Goal: Transaction & Acquisition: Purchase product/service

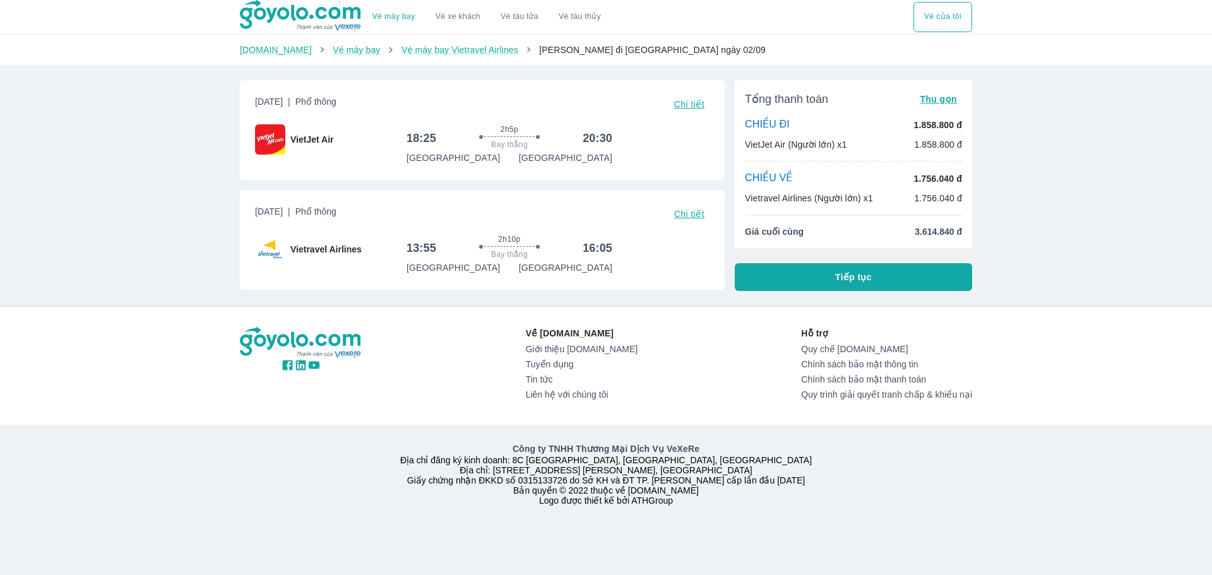
click at [1062, 201] on div "Vé máy bay Vé xe khách Vé tàu lửa Vé tàu thủy Vé của tôi Goyolo.com Vé máy bay …" at bounding box center [606, 287] width 1212 height 575
click at [861, 277] on span "Tiếp tục" at bounding box center [853, 277] width 37 height 13
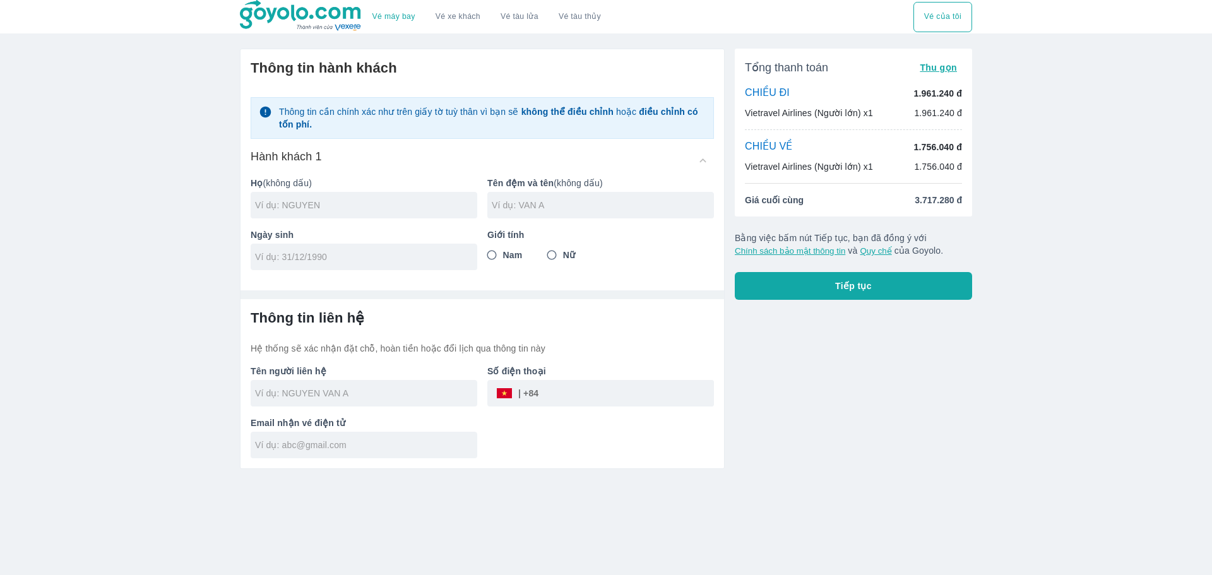
click at [489, 256] on input "Nam" at bounding box center [491, 255] width 23 height 23
radio input "true"
click at [364, 389] on input "text" at bounding box center [366, 393] width 222 height 13
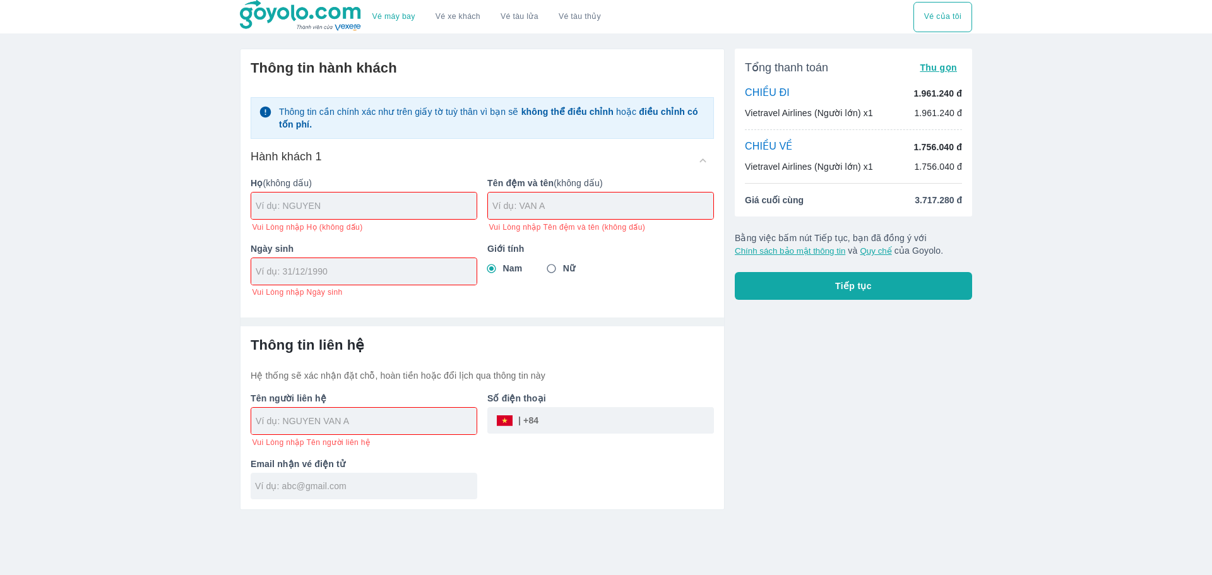
click at [325, 210] on input "text" at bounding box center [366, 205] width 221 height 13
type input "ㅊ"
type input "CHOI"
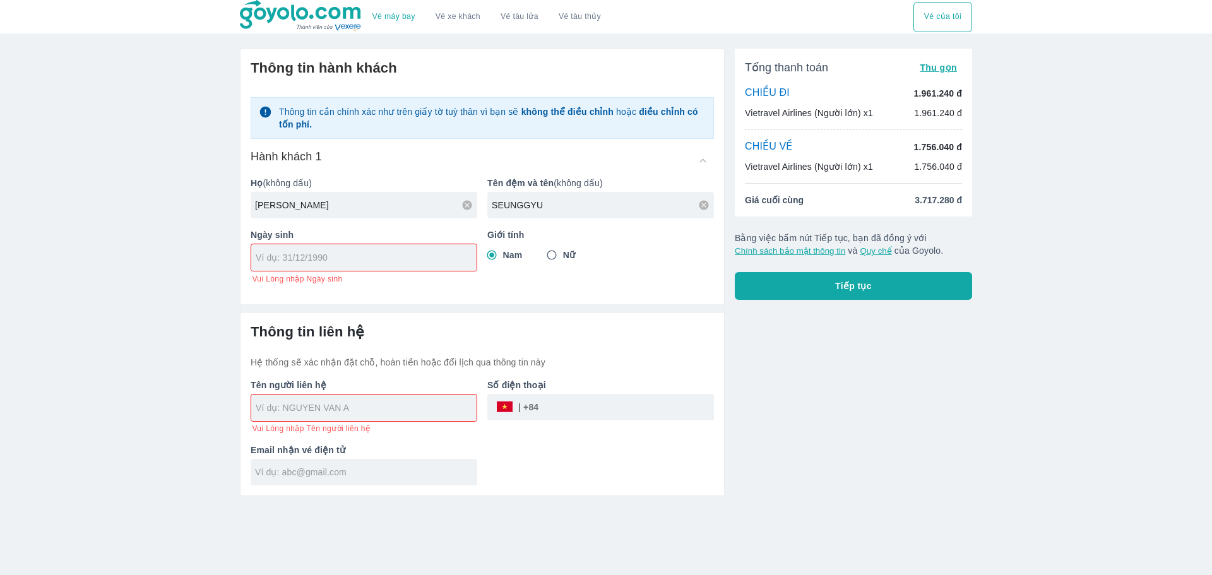
type input "SEUNGGYU"
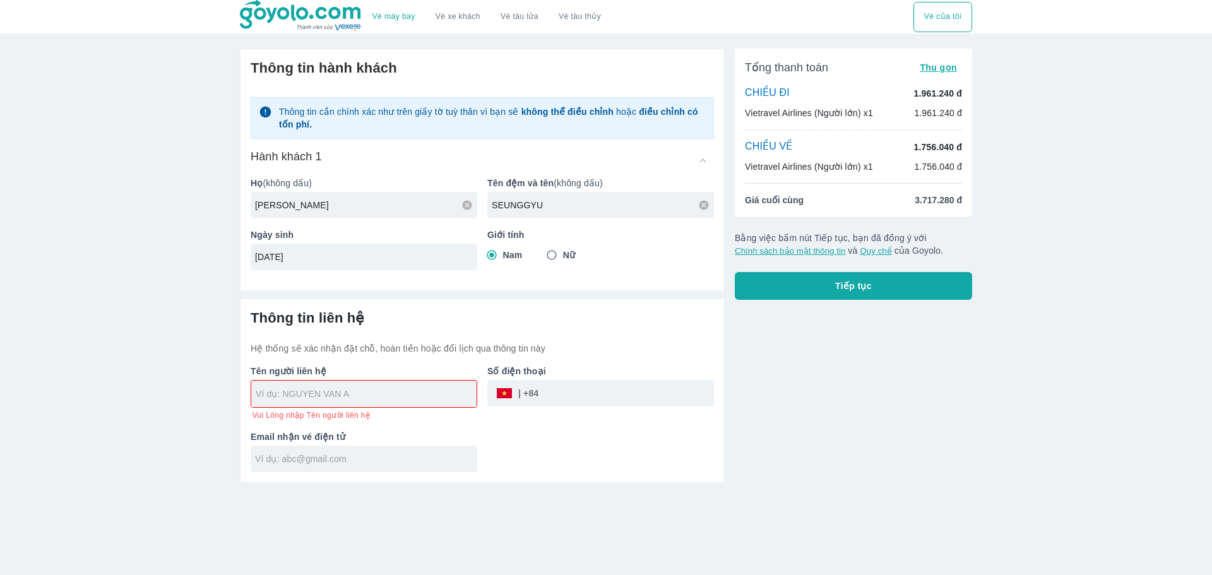
type input "28/10/1998"
click at [300, 393] on input "text" at bounding box center [366, 393] width 221 height 13
type input "CHOI SEUNGGYU"
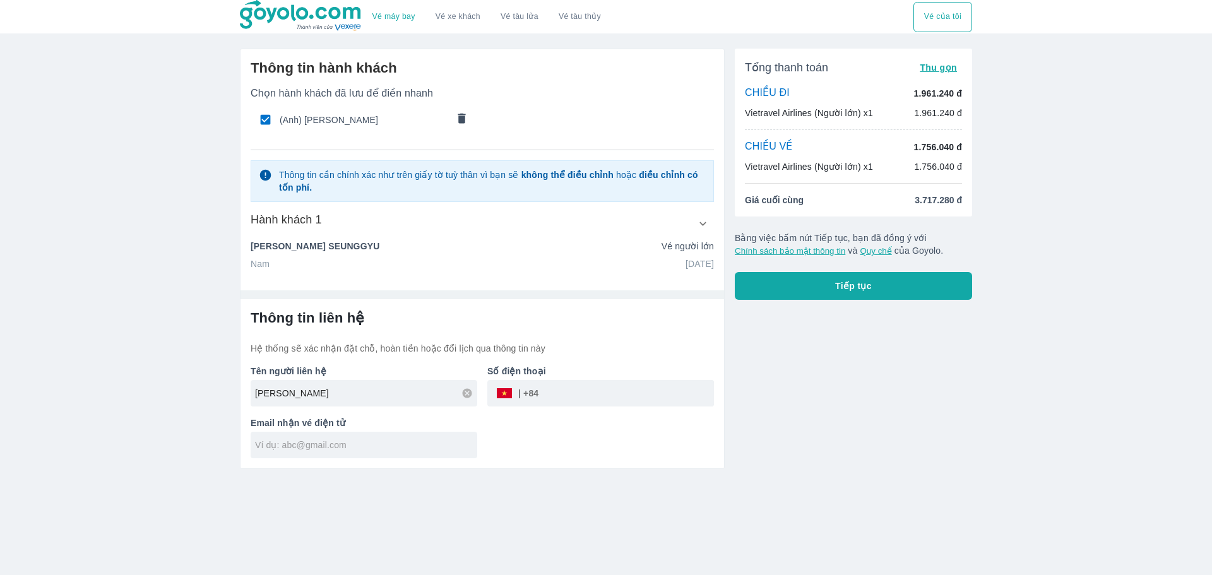
click at [569, 393] on input "tel" at bounding box center [625, 393] width 175 height 30
click at [553, 394] on input "099220542" at bounding box center [625, 393] width 175 height 30
click at [686, 402] on input "0399220542" at bounding box center [625, 393] width 175 height 30
type input "0399220542"
click at [321, 445] on input "text" at bounding box center [366, 445] width 222 height 13
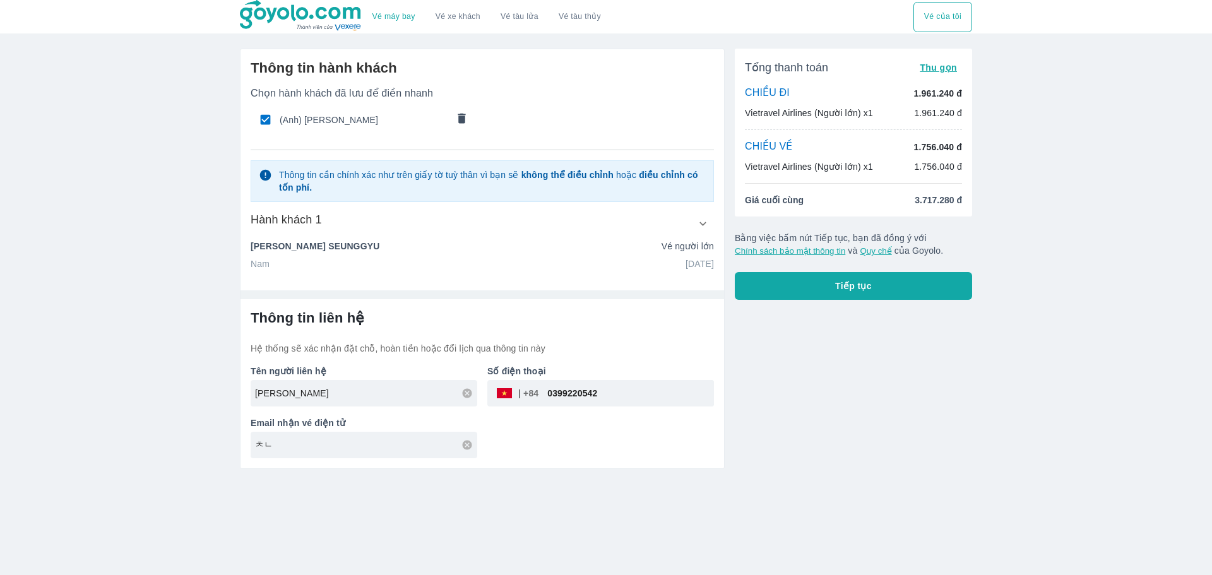
type input "ㅊ"
type input "csg820189@gmail.com"
click at [929, 276] on button "Tiếp tục" at bounding box center [853, 286] width 237 height 28
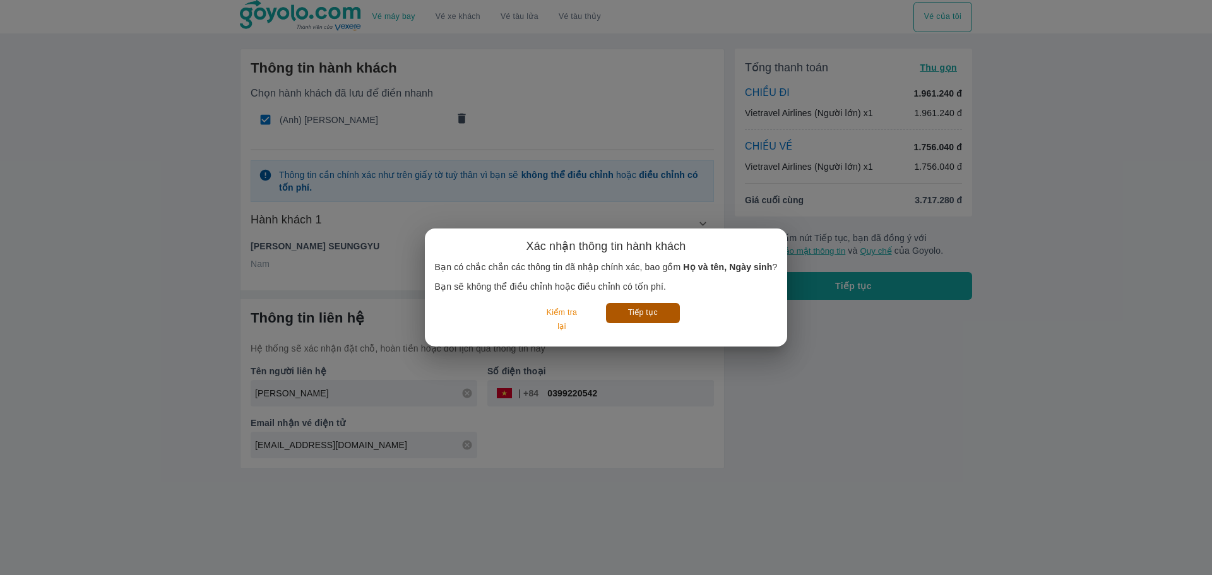
click at [649, 315] on button "Tiếp tục" at bounding box center [643, 313] width 74 height 20
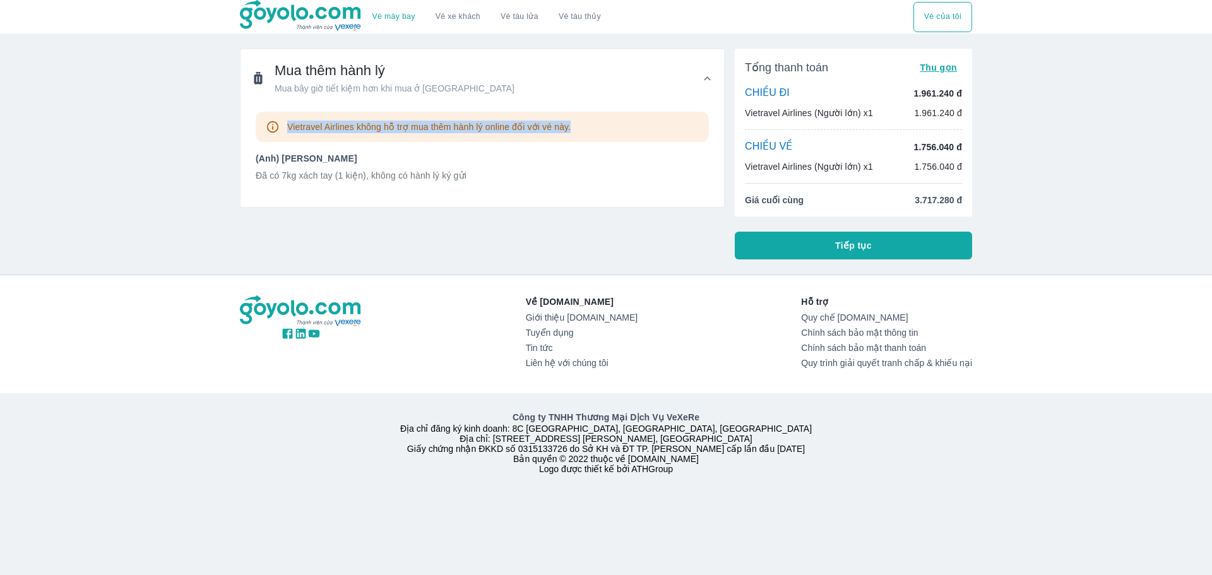
drag, startPoint x: 287, startPoint y: 128, endPoint x: 582, endPoint y: 133, distance: 294.8
click at [581, 133] on div "Vietravel Airlines không hỗ trợ mua thêm hành lý online đối với vé này." at bounding box center [482, 127] width 453 height 30
click at [585, 132] on div "Vietravel Airlines không hỗ trợ mua thêm hành lý online đối với vé này." at bounding box center [482, 127] width 453 height 30
drag, startPoint x: 572, startPoint y: 130, endPoint x: 288, endPoint y: 138, distance: 284.7
click at [288, 138] on div "Vietravel Airlines không hỗ trợ mua thêm hành lý online đối với vé này." at bounding box center [482, 127] width 453 height 30
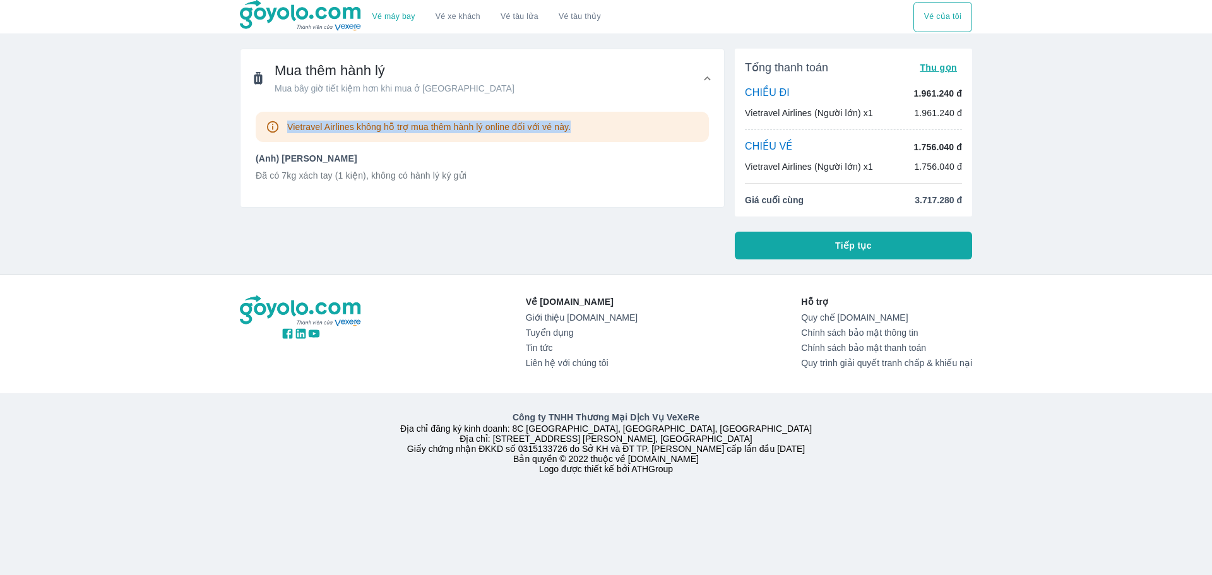
click at [872, 241] on button "Tiếp tục" at bounding box center [853, 246] width 237 height 28
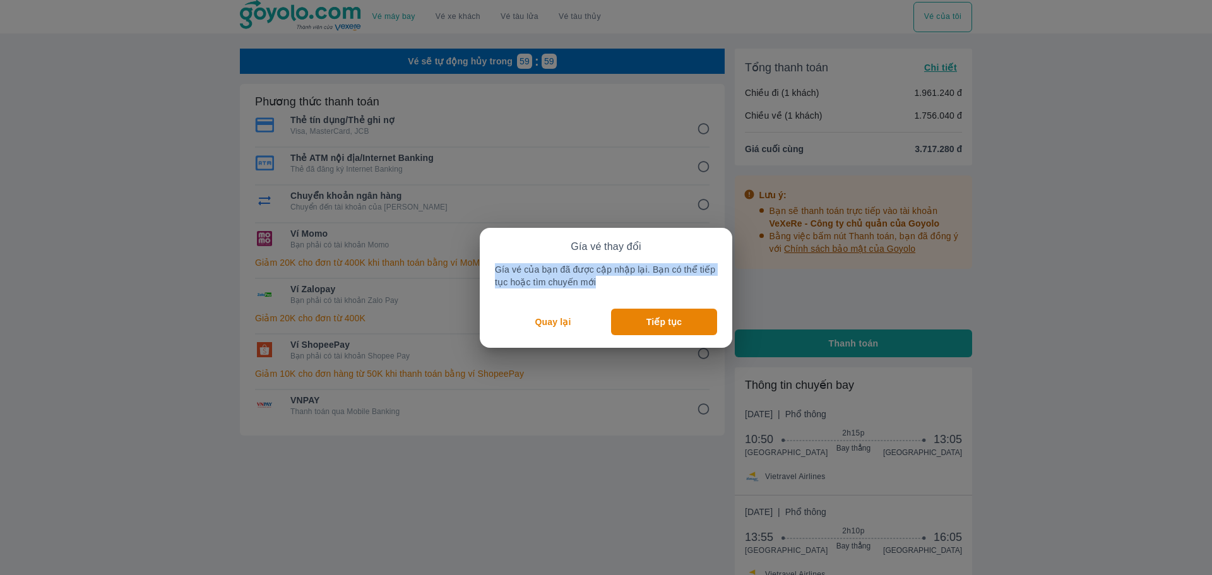
drag, startPoint x: 594, startPoint y: 279, endPoint x: 490, endPoint y: 263, distance: 105.9
click at [490, 263] on div "Gía vé thay đổi Gía vé của bạn đã được cập nhập lại. Bạn có thể tiếp tục hoặc t…" at bounding box center [606, 288] width 252 height 120
click at [663, 319] on p "Tiếp tục" at bounding box center [663, 322] width 35 height 13
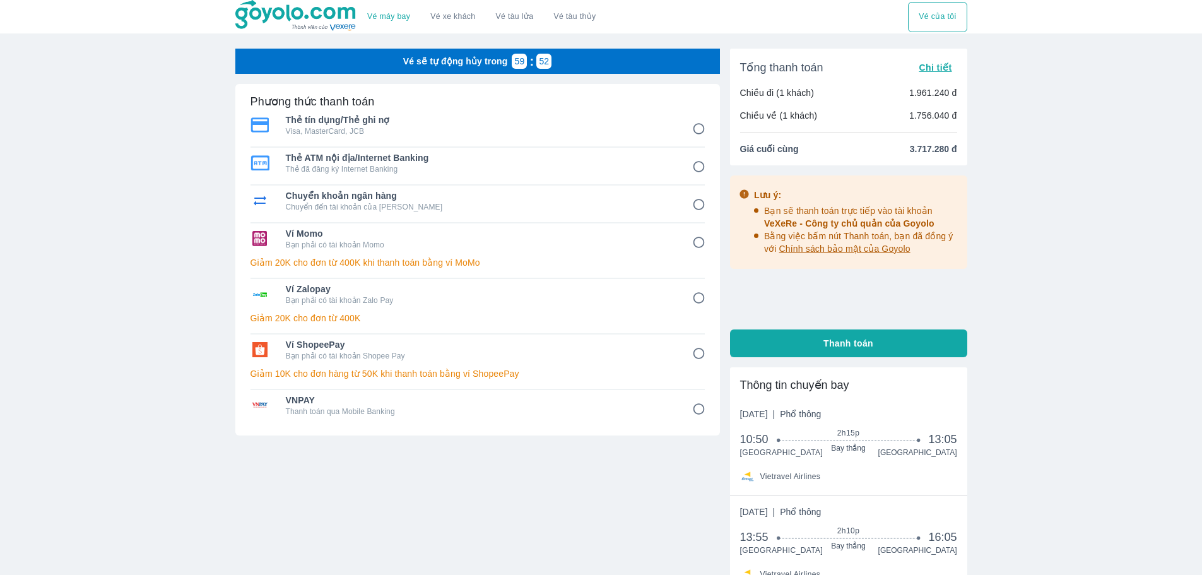
click at [1044, 308] on div "Vé máy bay Vé xe khách Vé tàu lửa Vé tàu thủy Vé của tôi Vé sẽ tự động hủy tron…" at bounding box center [601, 367] width 1202 height 734
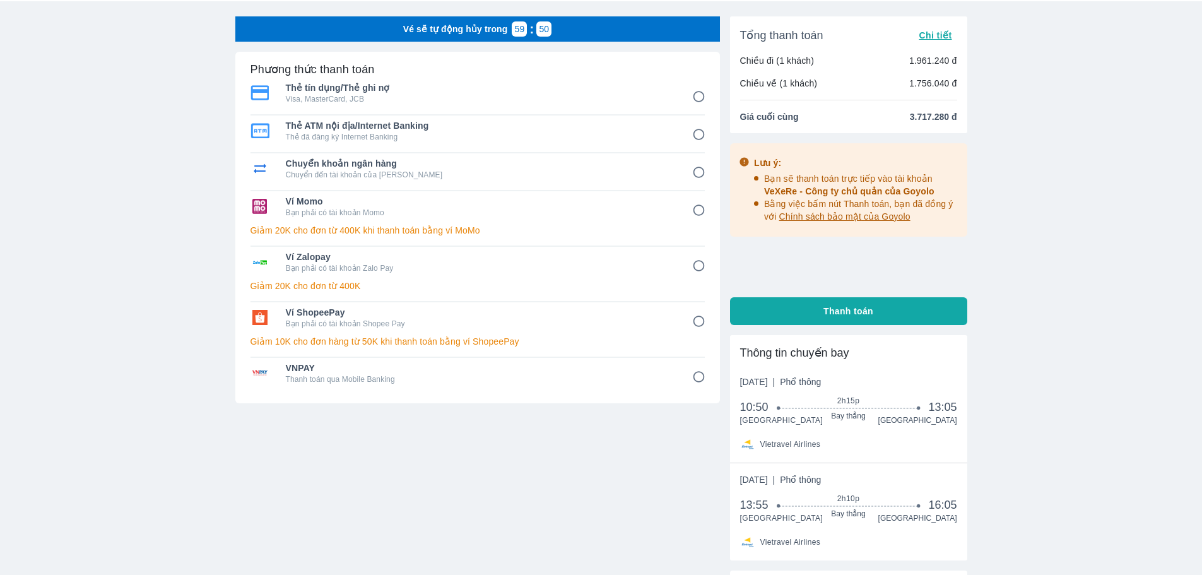
scroll to position [63, 0]
